Goal: Obtain resource: Download file/media

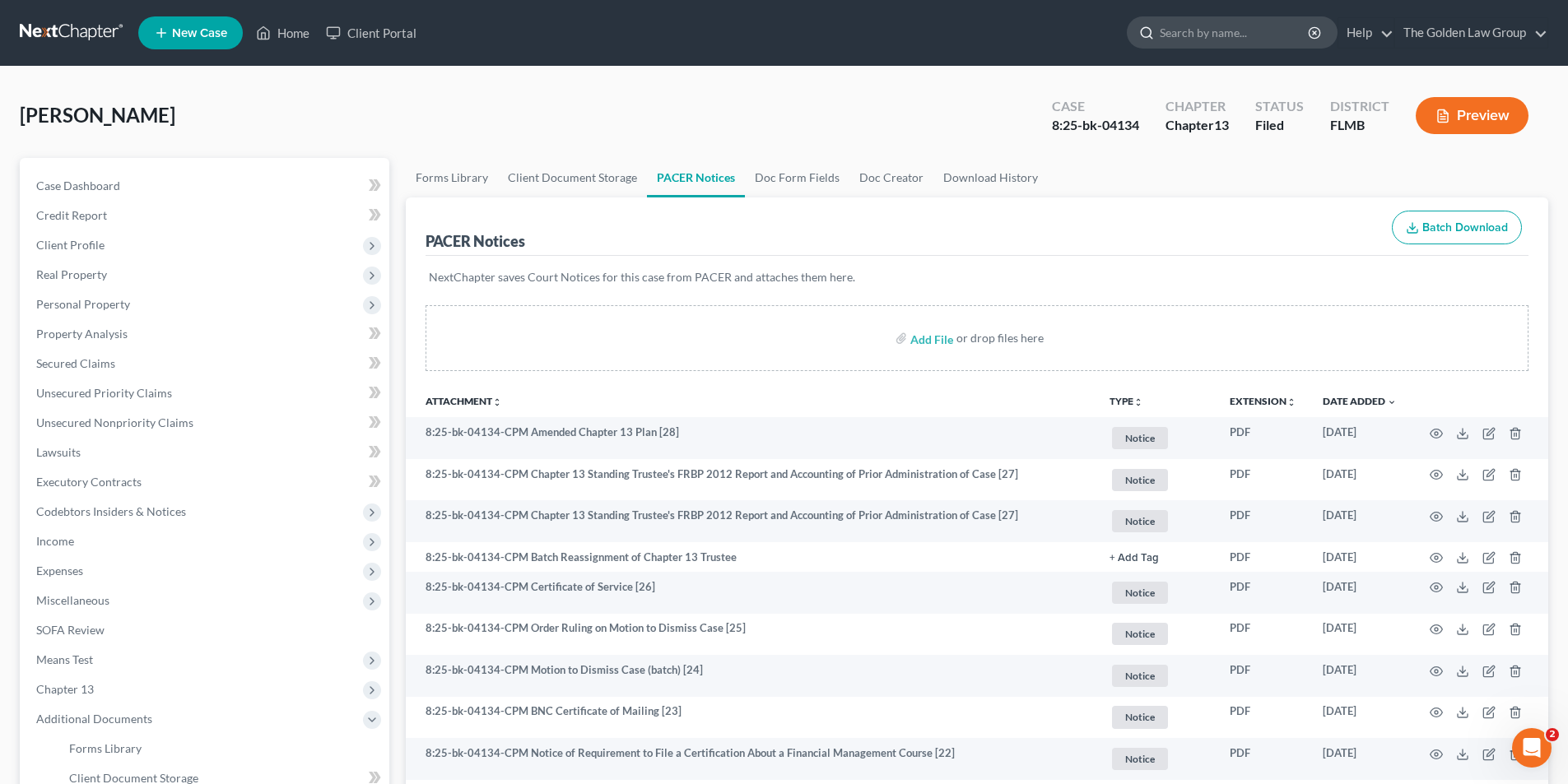
click at [1203, 36] on input "search" at bounding box center [1235, 32] width 150 height 31
type input "[PERSON_NAME]"
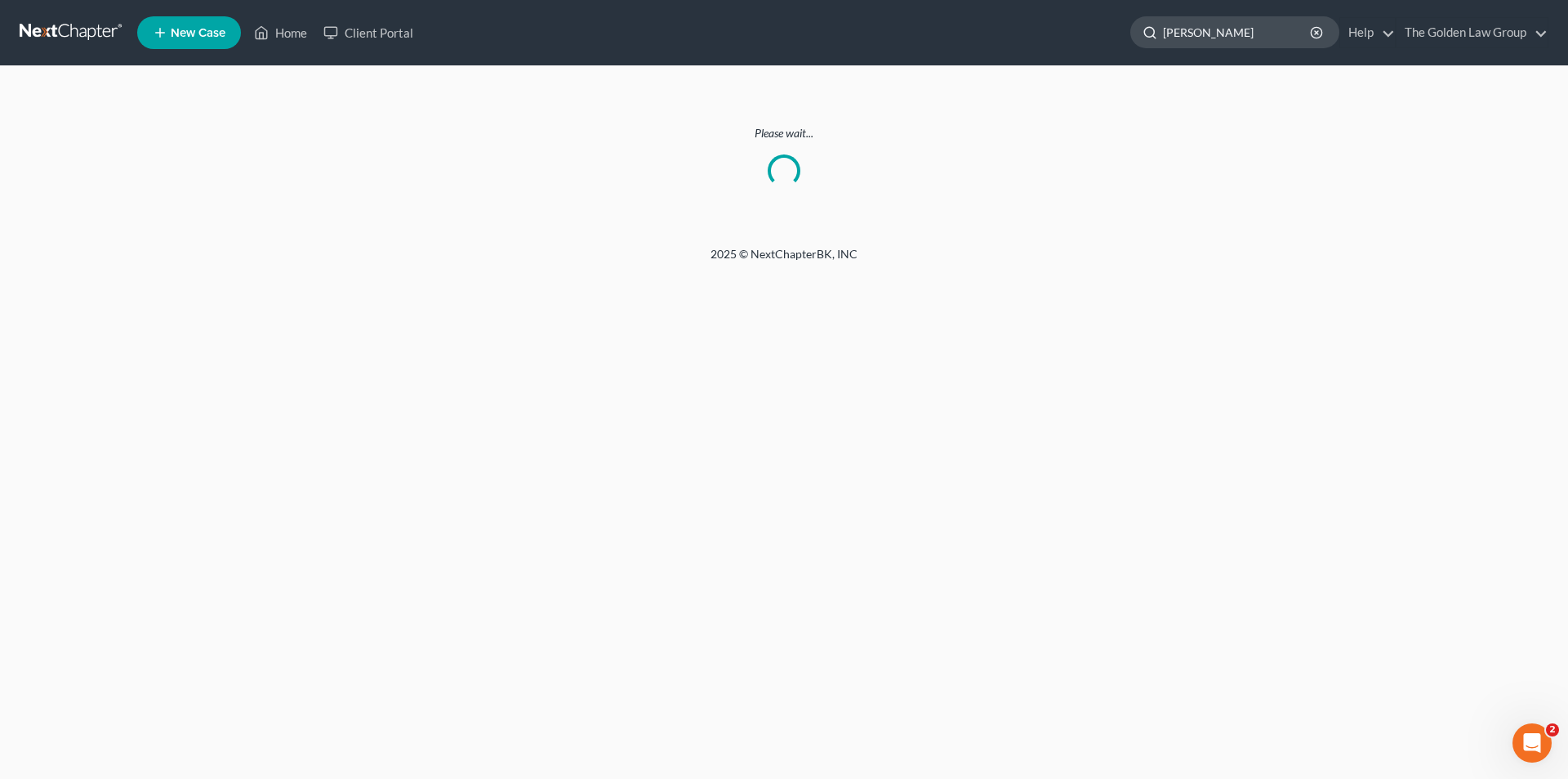
click at [1272, 31] on input "[PERSON_NAME]" at bounding box center [1238, 31] width 149 height 30
type input "Abraham"
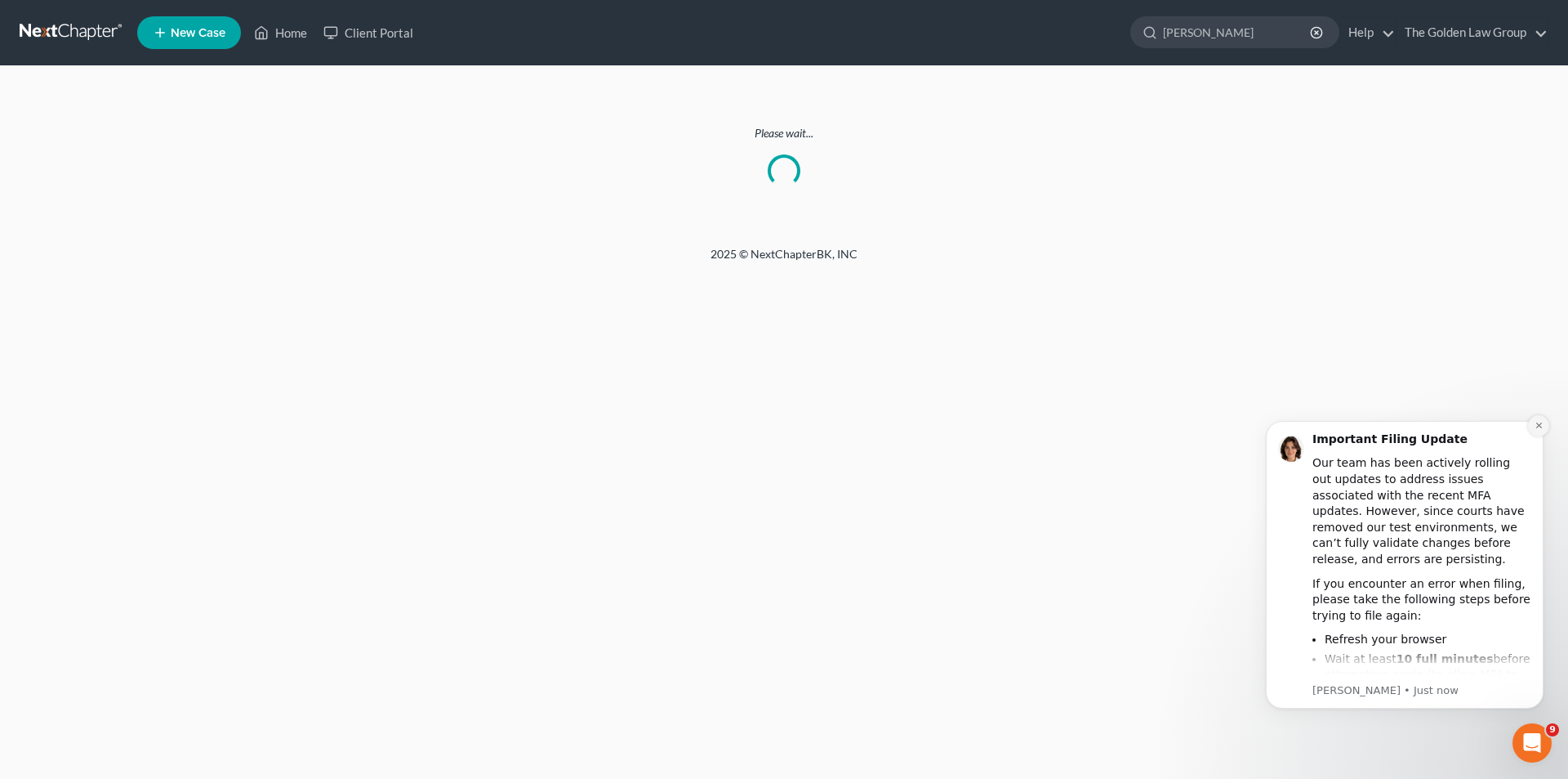
click at [1530, 424] on button "Dismiss notification" at bounding box center [1540, 426] width 22 height 22
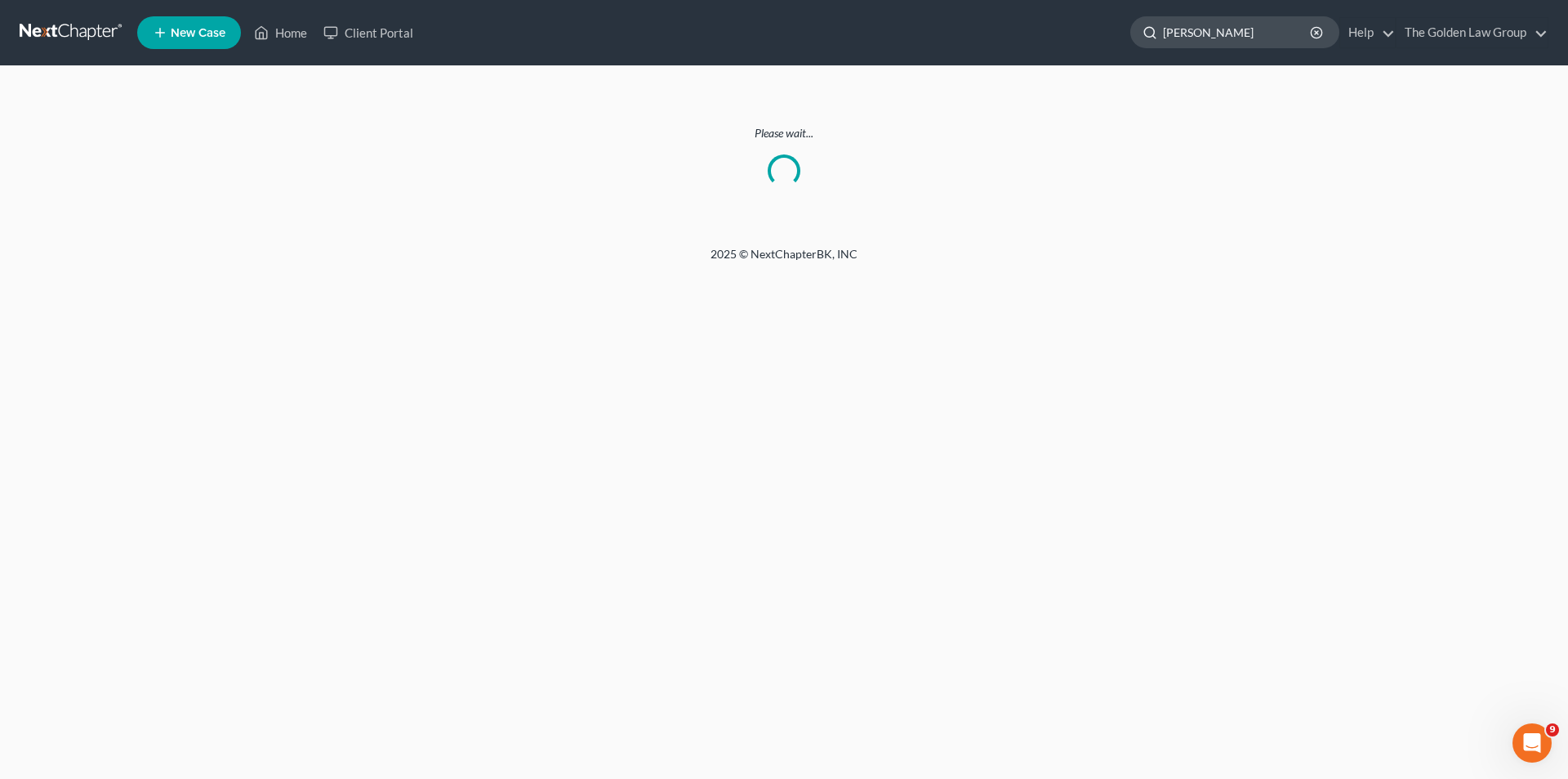
click at [1256, 32] on input "[PERSON_NAME]" at bounding box center [1238, 31] width 149 height 30
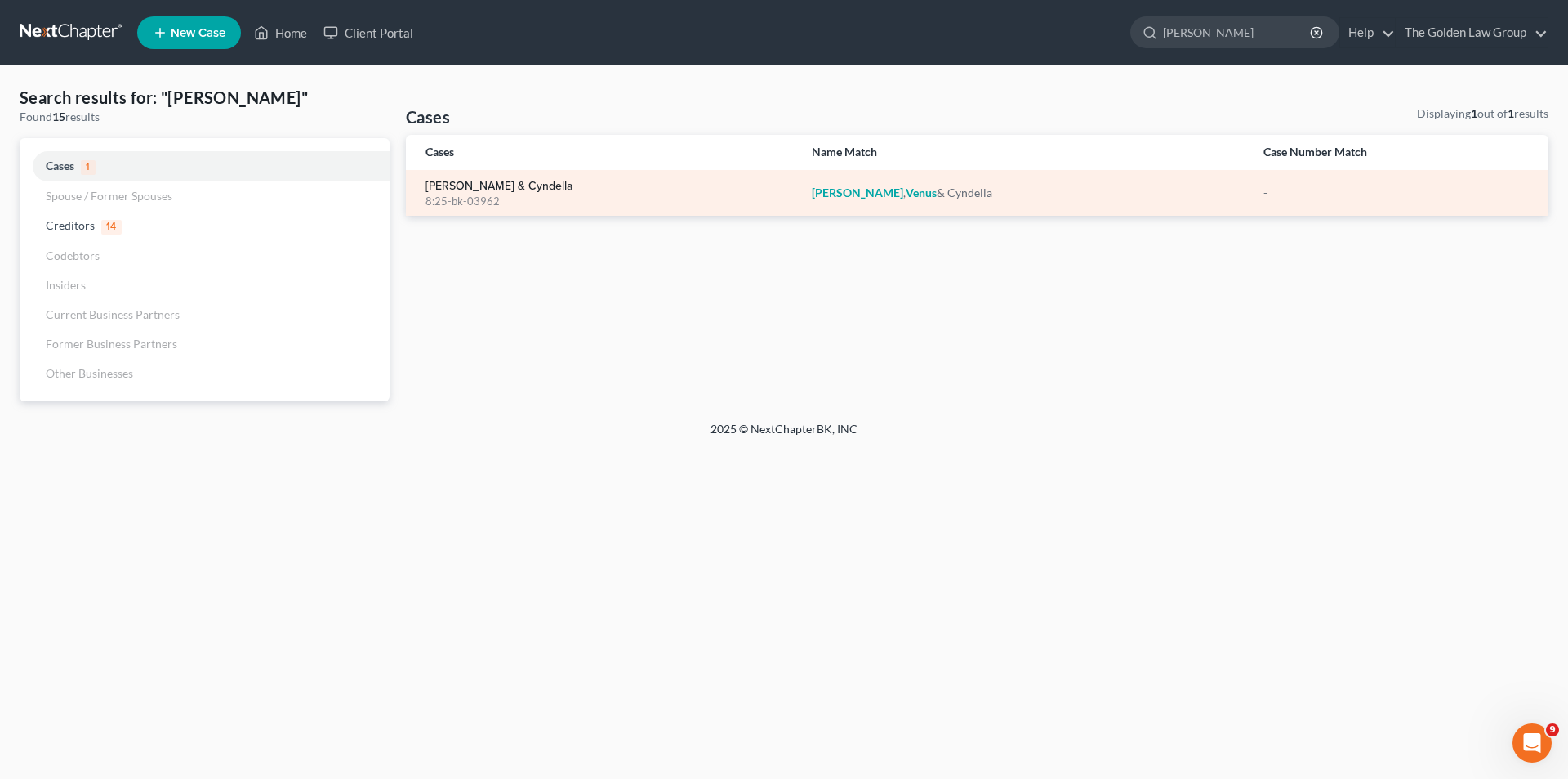
type input "Abraham, Venu"
click at [470, 183] on link "Abraham, Venus & Cyndella" at bounding box center [499, 186] width 147 height 12
select select "6"
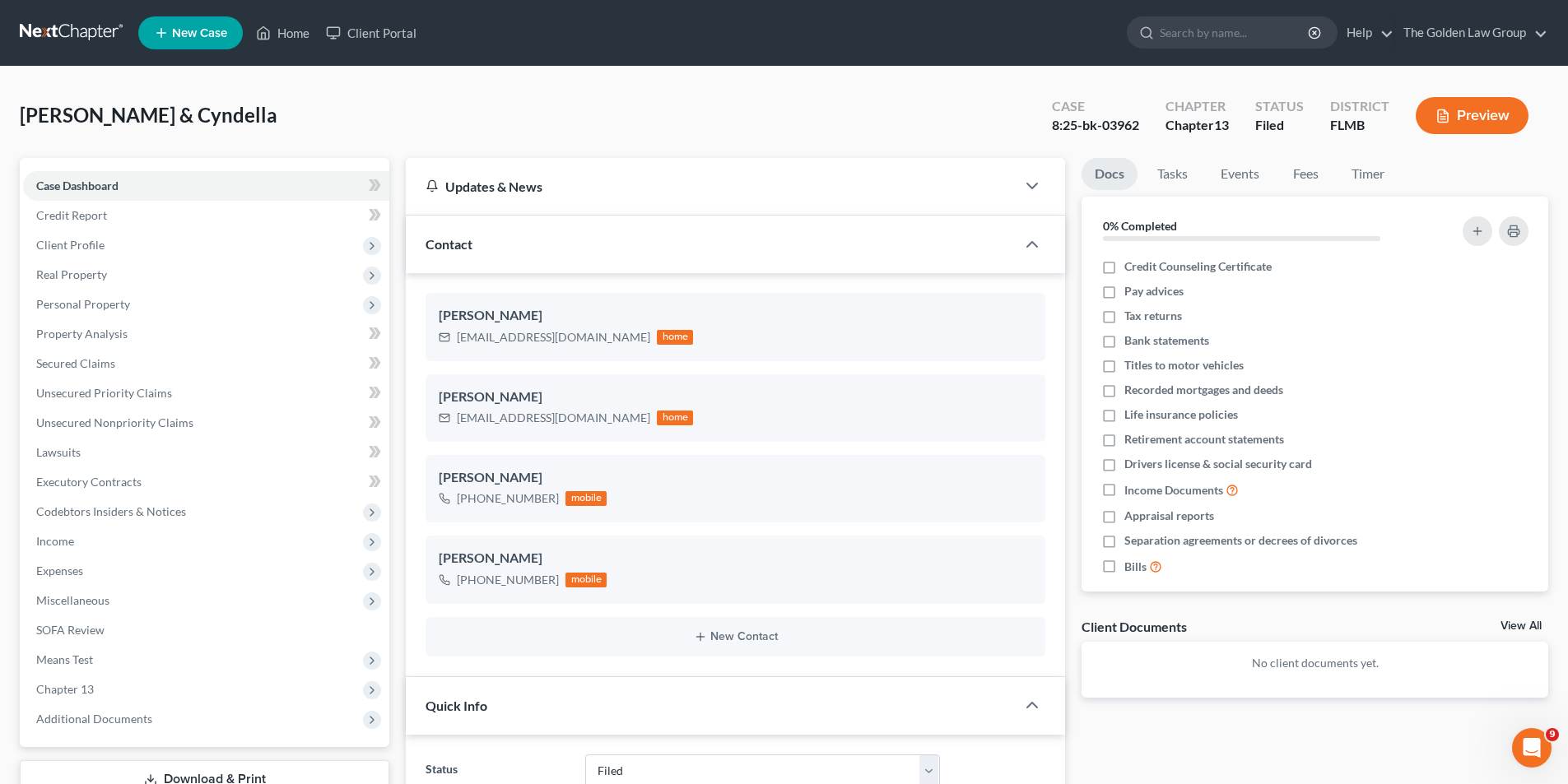
scroll to position [285, 0]
click at [105, 721] on span "Additional Documents" at bounding box center [94, 719] width 116 height 14
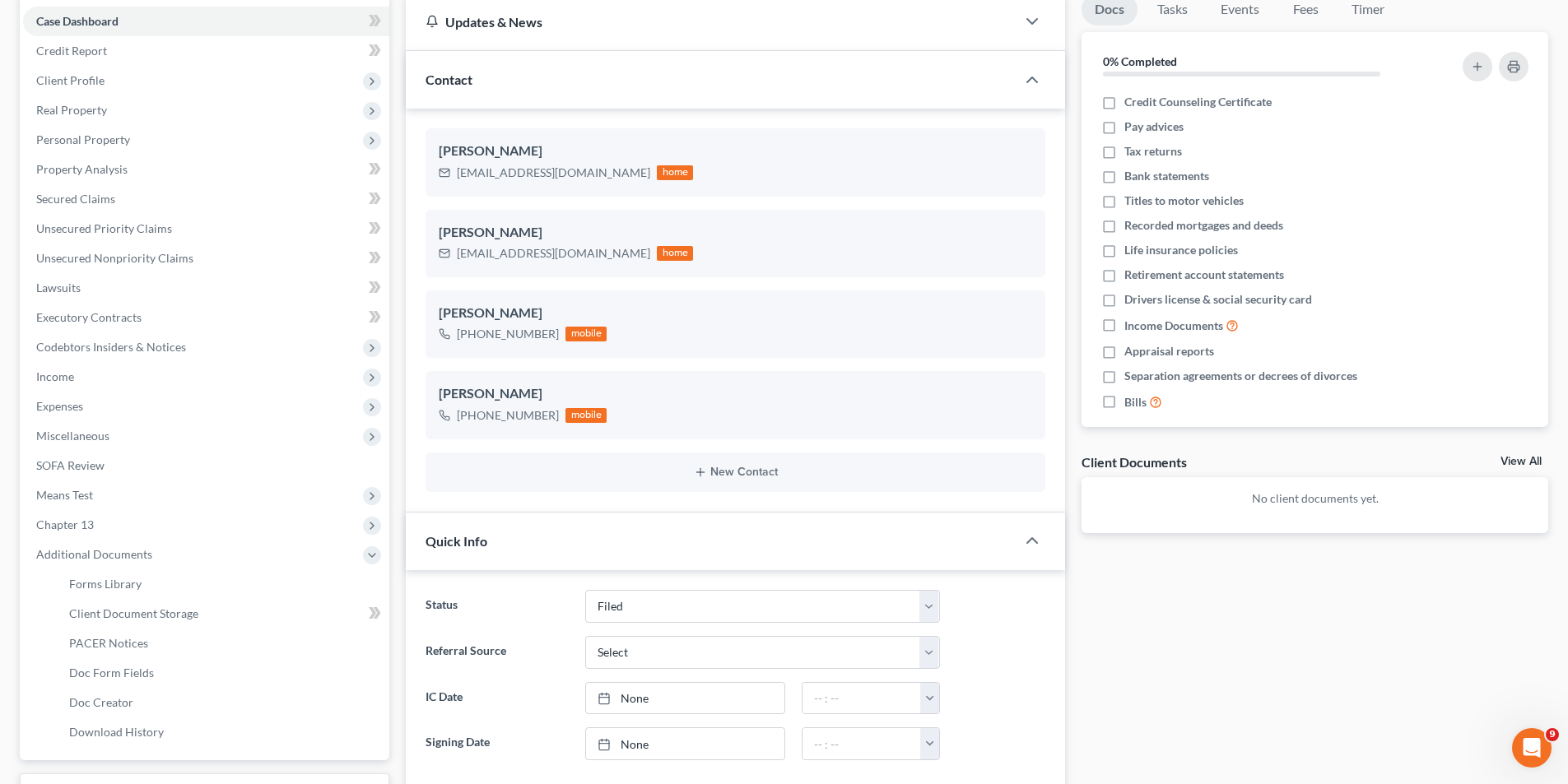
scroll to position [247, 0]
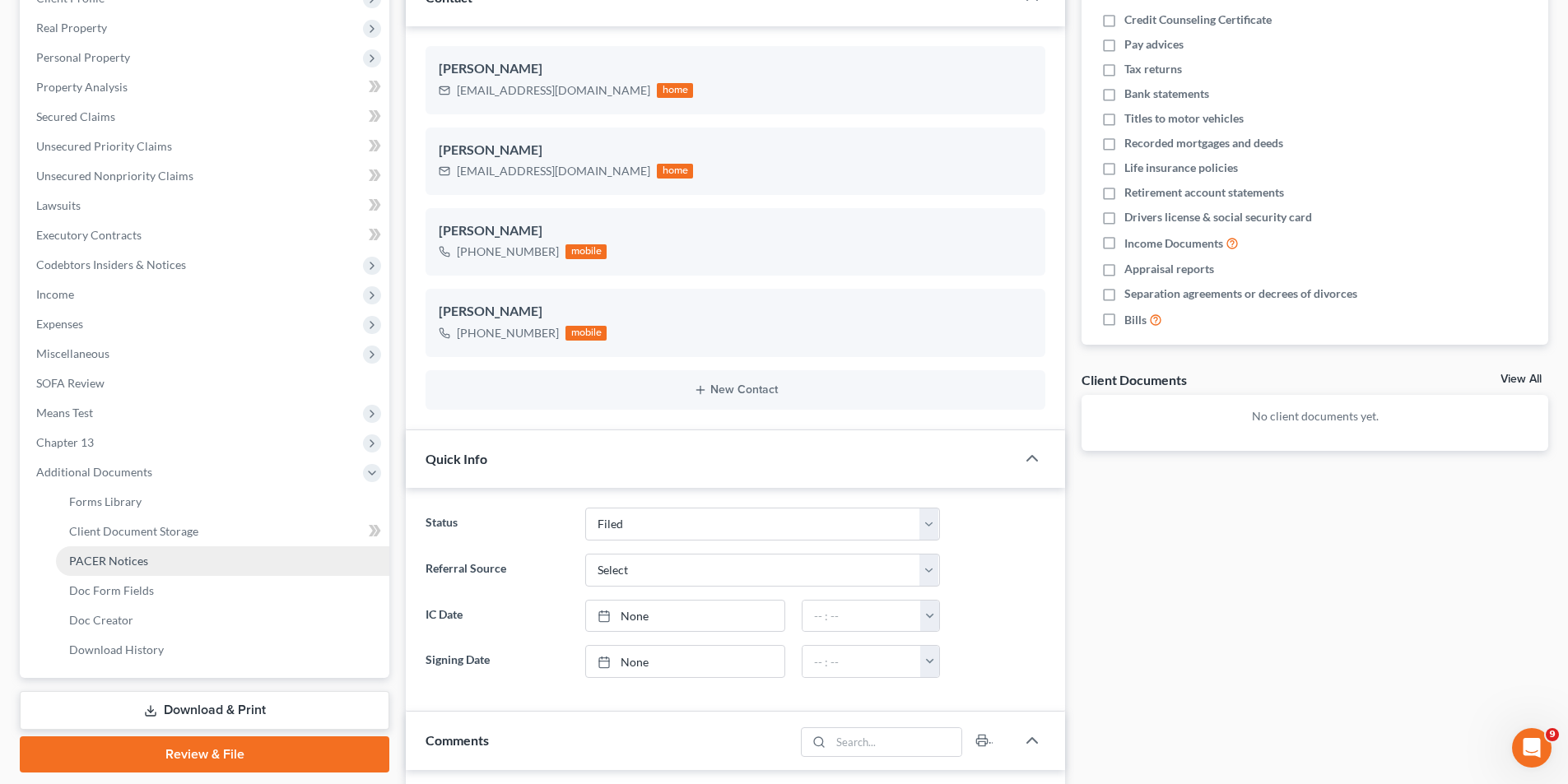
click at [124, 560] on span "PACER Notices" at bounding box center [109, 561] width 79 height 14
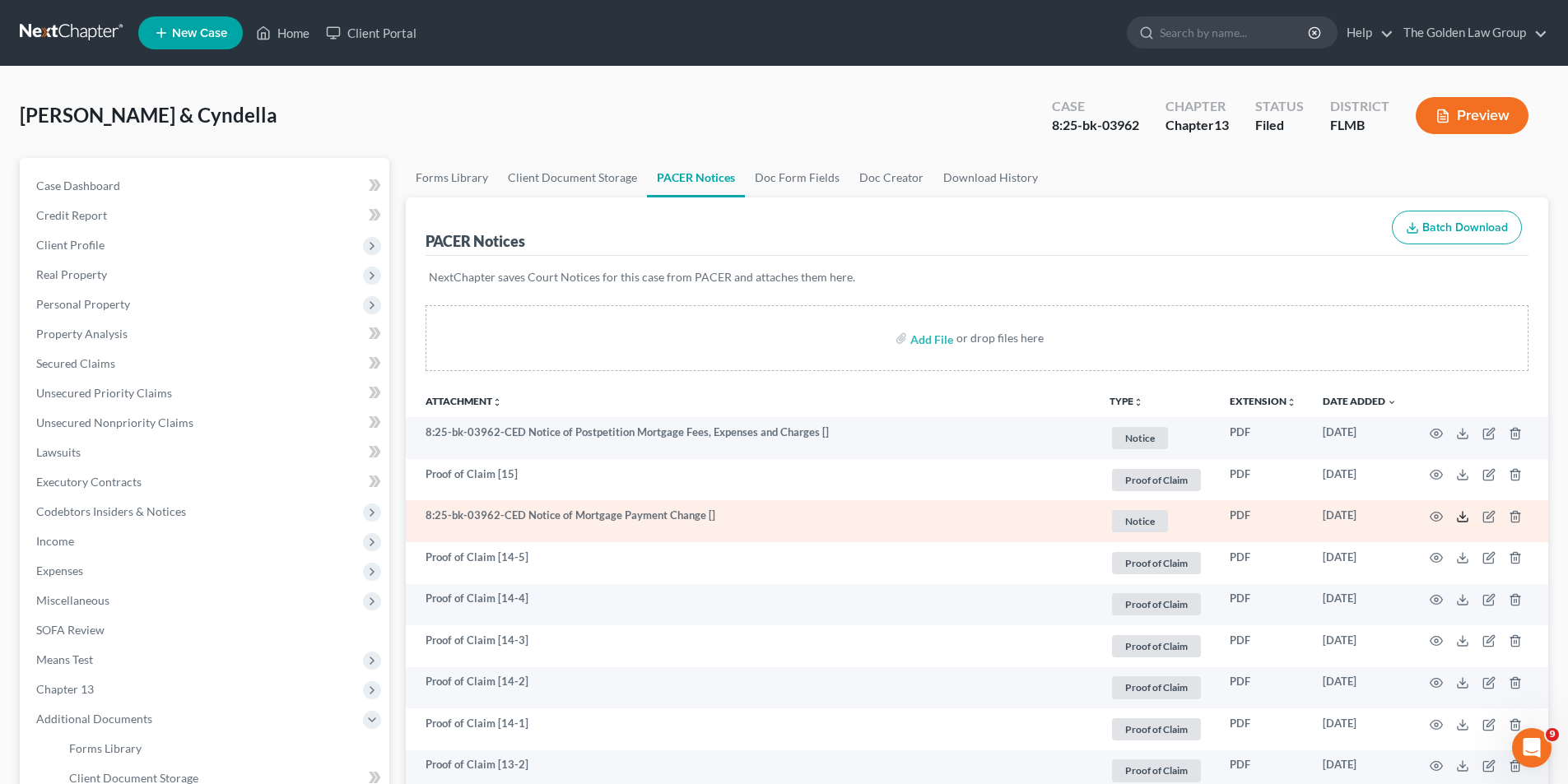
click at [1466, 516] on icon at bounding box center [1462, 515] width 13 height 13
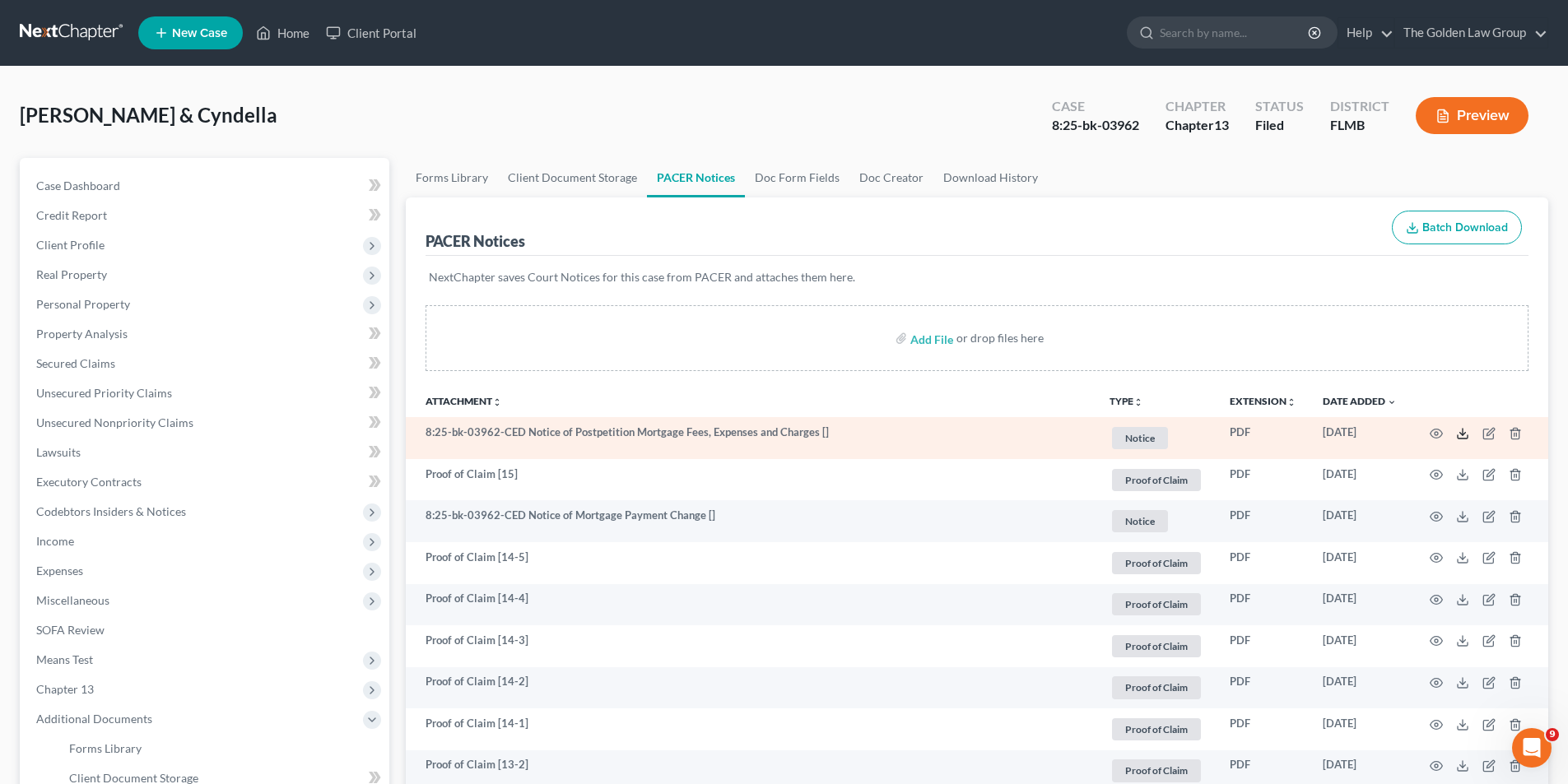
click at [1460, 432] on polyline at bounding box center [1463, 432] width 6 height 2
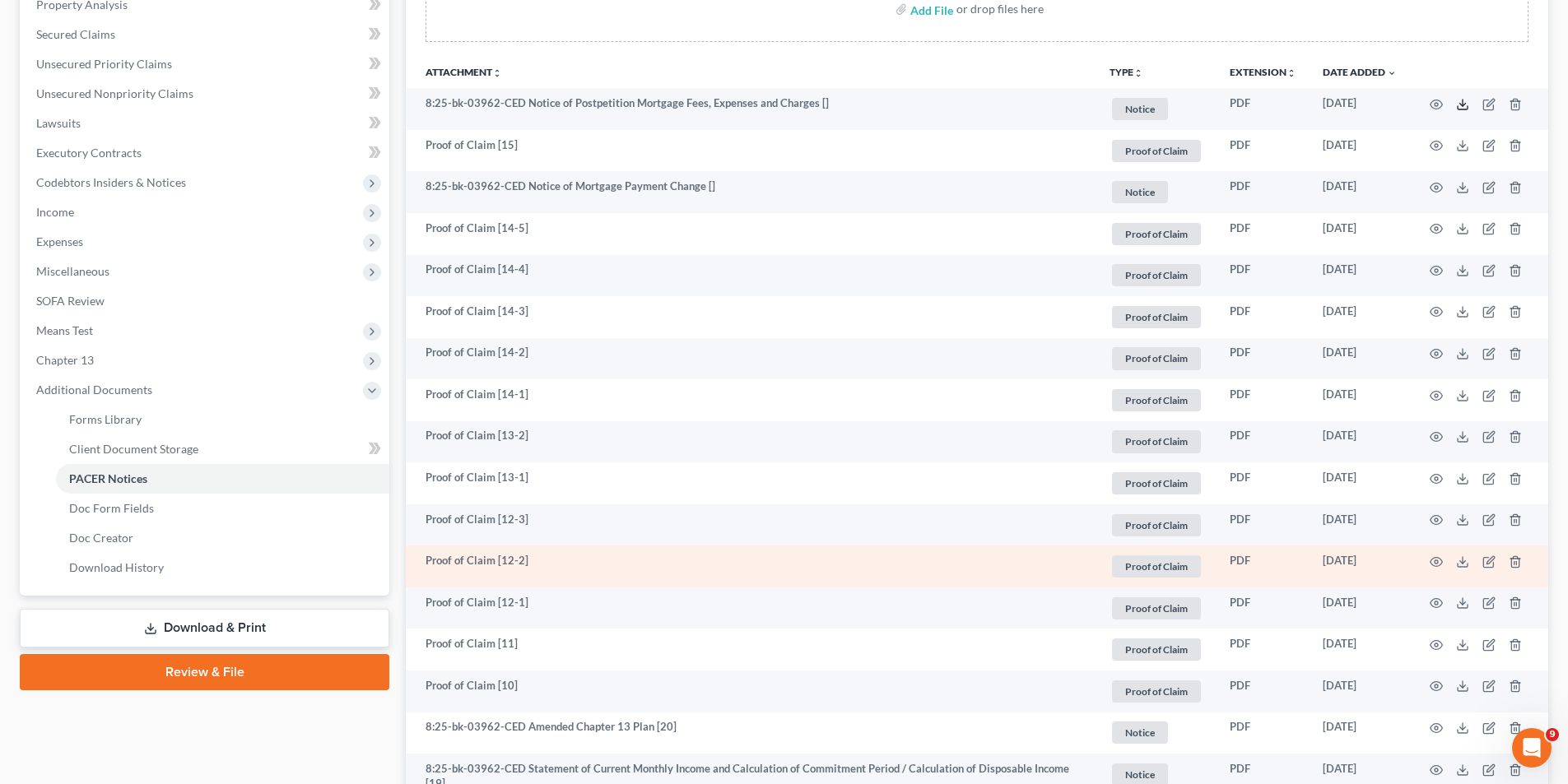
scroll to position [576, 0]
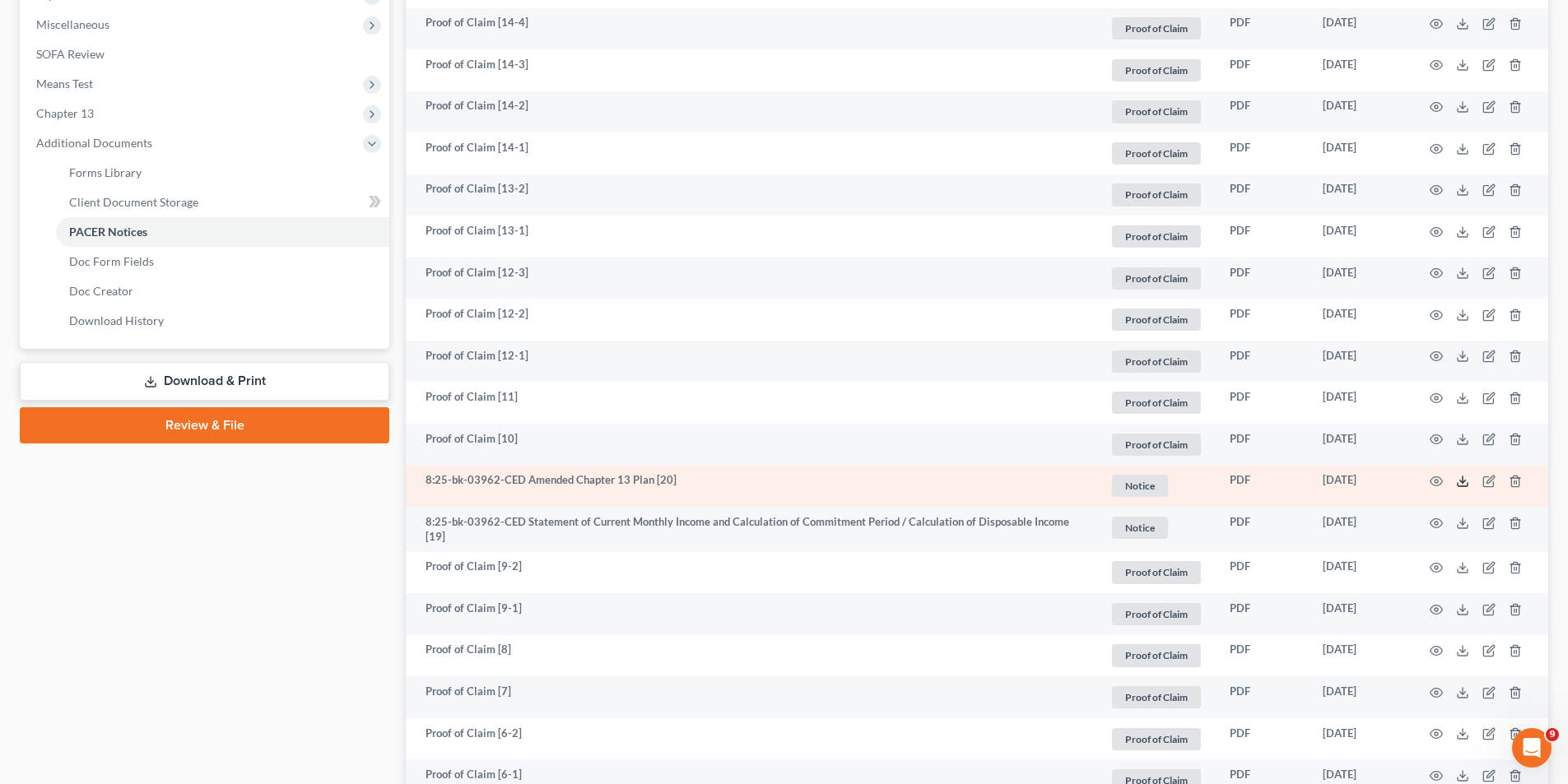
click at [1464, 481] on polyline at bounding box center [1463, 481] width 6 height 2
